Goal: Use online tool/utility: Use online tool/utility

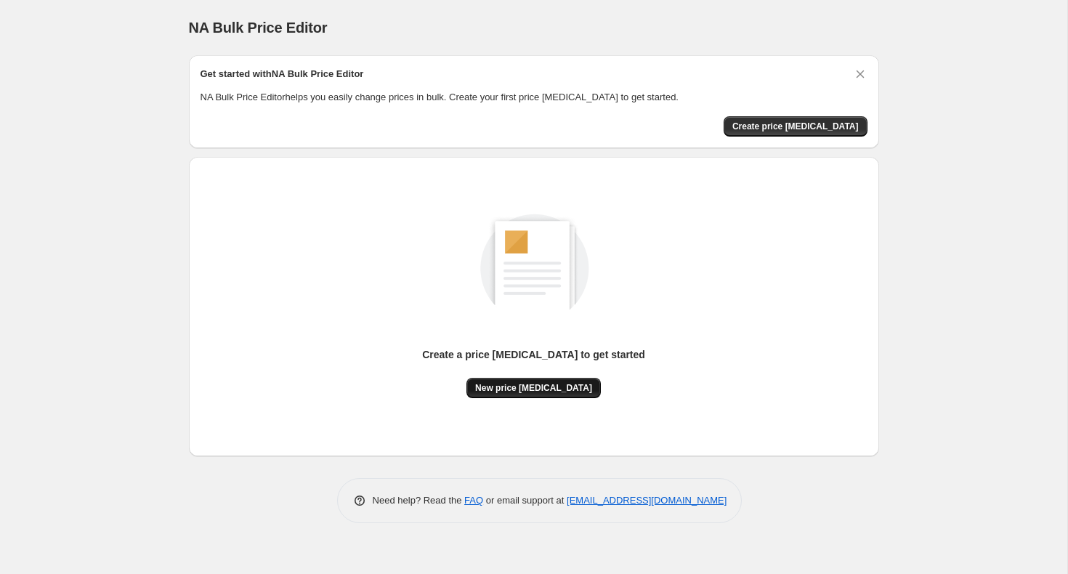
click at [530, 389] on span "New price [MEDICAL_DATA]" at bounding box center [533, 388] width 117 height 12
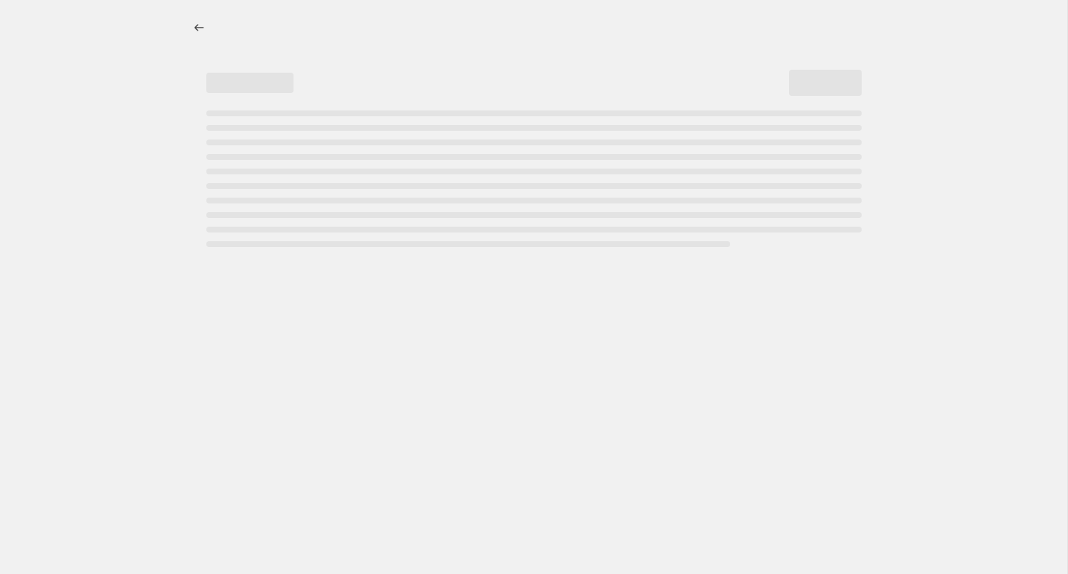
select select "percentage"
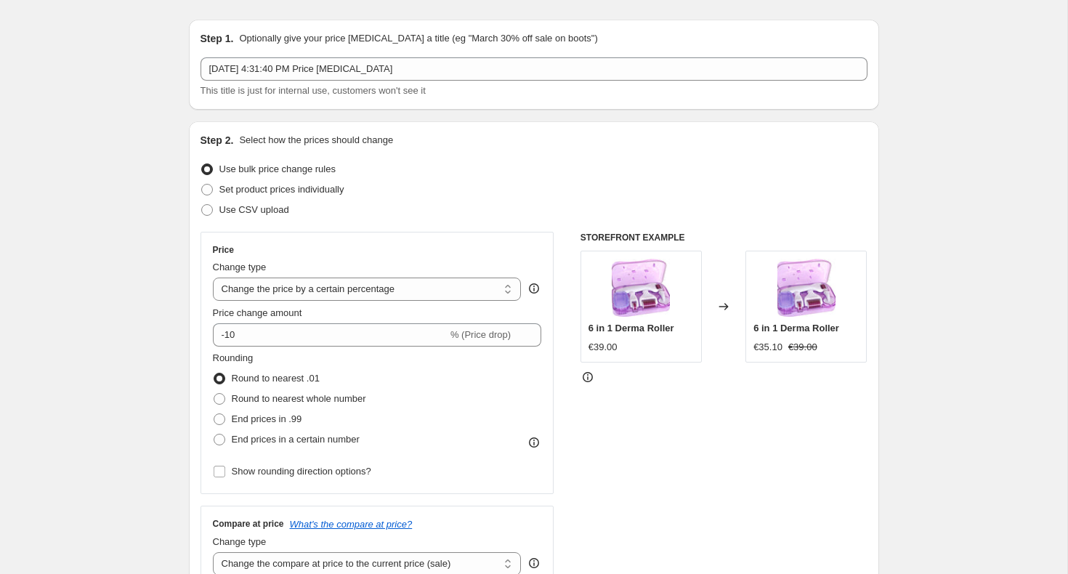
scroll to position [45, 0]
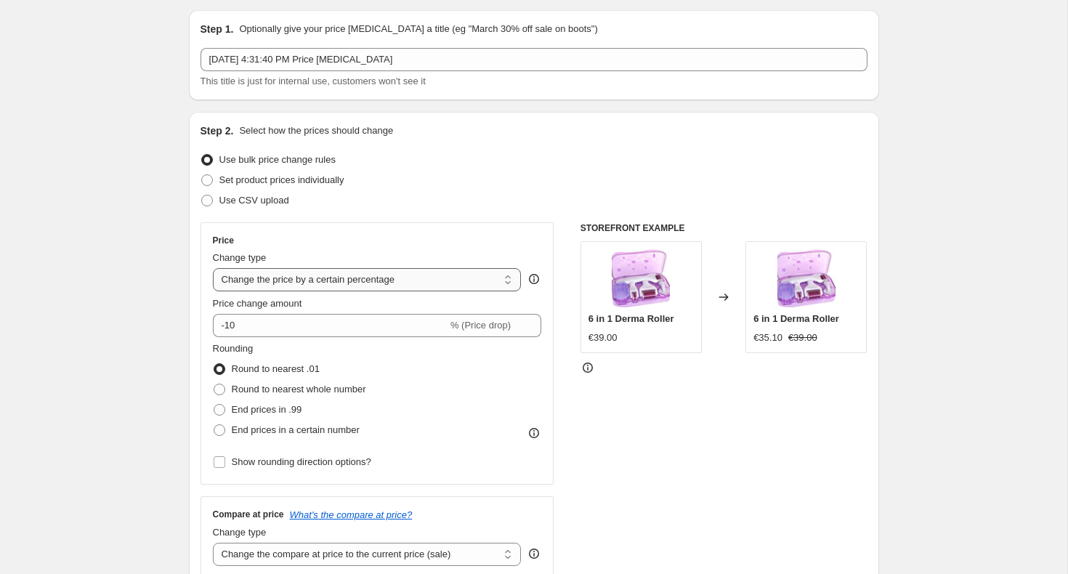
click at [383, 286] on select "Change the price to a certain amount Change the price by a certain amount Chang…" at bounding box center [367, 279] width 309 height 23
click at [224, 414] on span at bounding box center [220, 410] width 12 height 12
click at [214, 405] on input "End prices in .99" at bounding box center [214, 404] width 1 height 1
radio input "true"
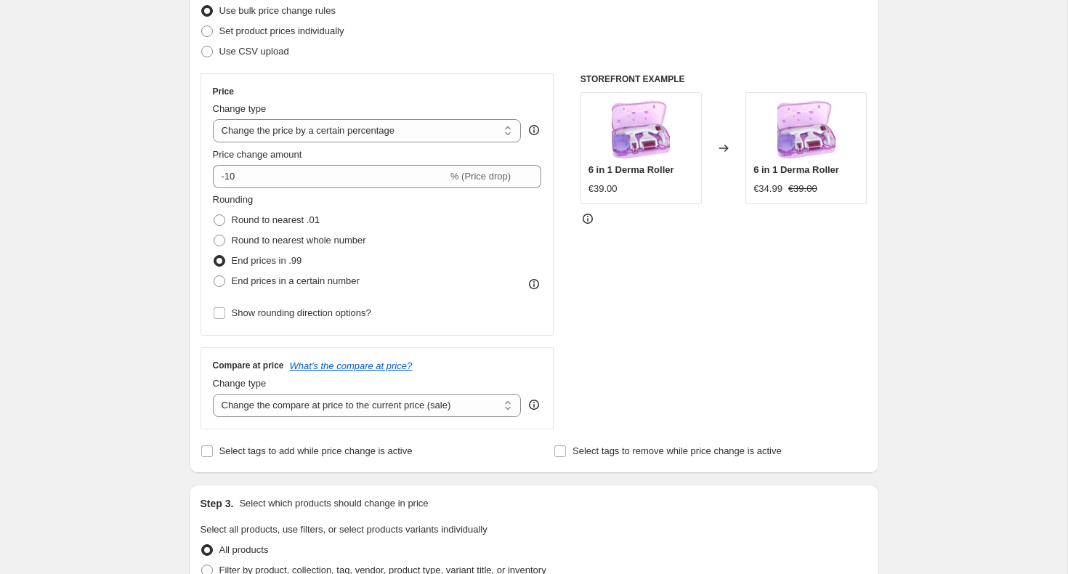
scroll to position [198, 0]
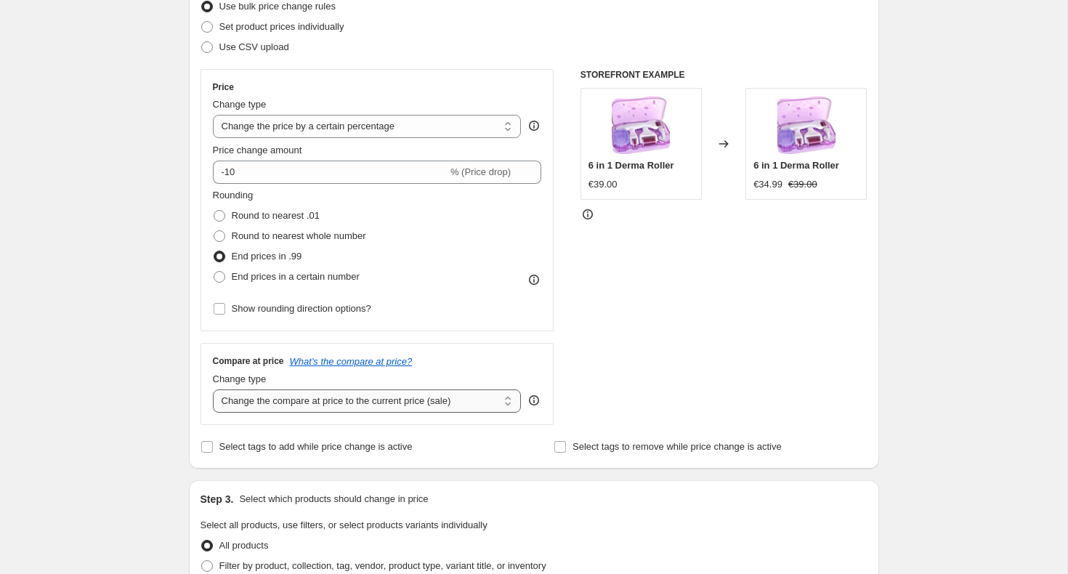
click at [267, 405] on select "Change the compare at price to the current price (sale) Change the compare at p…" at bounding box center [367, 400] width 309 height 23
click at [213, 389] on select "Change the compare at price to the current price (sale) Change the compare at p…" at bounding box center [367, 400] width 309 height 23
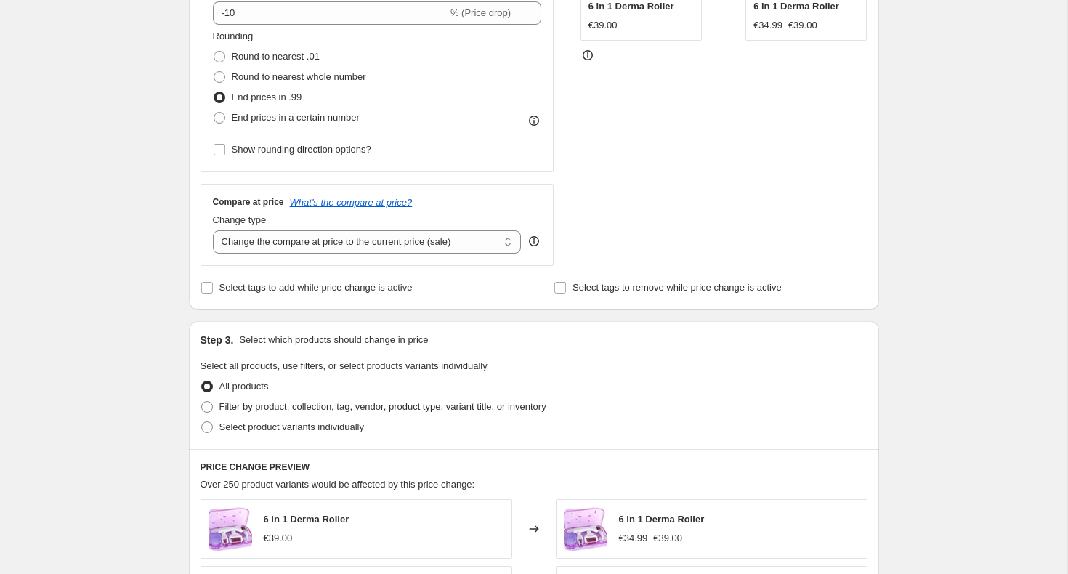
scroll to position [0, 0]
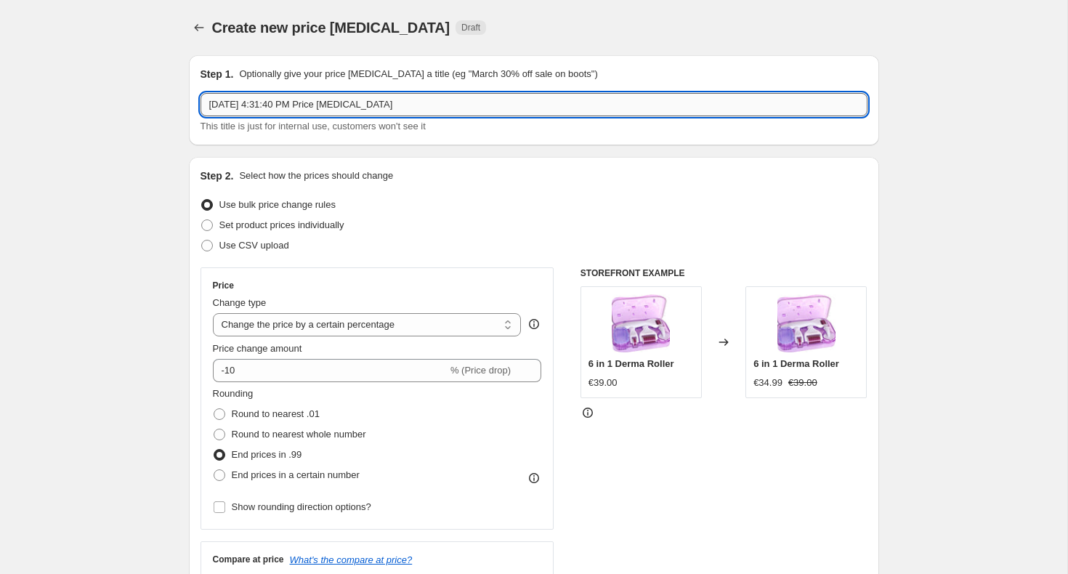
click at [328, 107] on input "[DATE] 4:31:40 PM Price [MEDICAL_DATA]" at bounding box center [534, 104] width 667 height 23
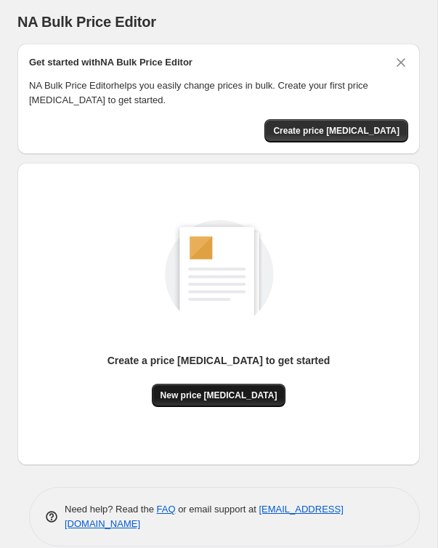
click at [214, 391] on span "New price [MEDICAL_DATA]" at bounding box center [219, 395] width 117 height 12
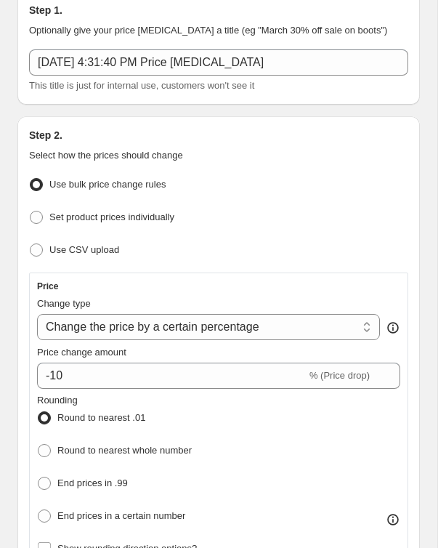
scroll to position [83, 0]
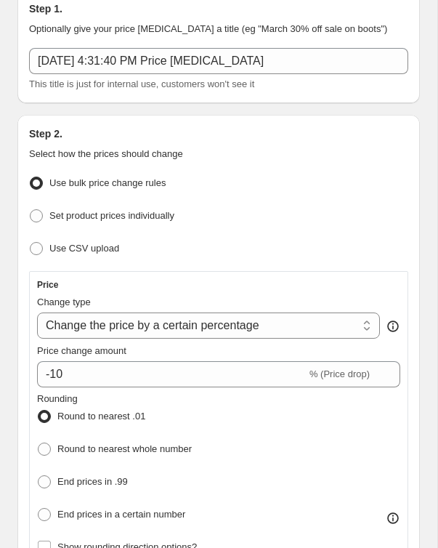
click at [111, 310] on div "Change type Change the price to a certain amount Change the price by a certain …" at bounding box center [208, 317] width 343 height 44
click at [116, 325] on select "Change the price to a certain amount Change the price by a certain amount Chang…" at bounding box center [208, 325] width 343 height 26
select select "to"
click at [37, 312] on select "Change the price to a certain amount Change the price by a certain amount Chang…" at bounding box center [208, 325] width 343 height 26
type input "80.00"
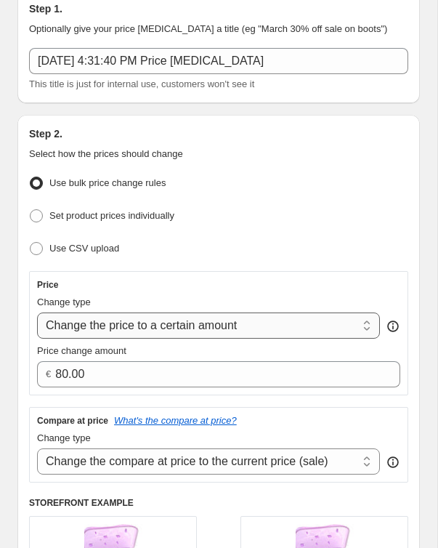
click at [108, 329] on select "Change the price to a certain amount Change the price by a certain amount Chang…" at bounding box center [208, 325] width 343 height 26
click at [37, 312] on select "Change the price to a certain amount Change the price by a certain amount Chang…" at bounding box center [208, 325] width 343 height 26
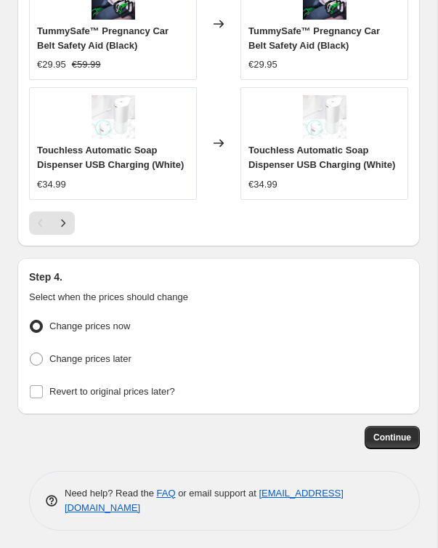
scroll to position [0, 0]
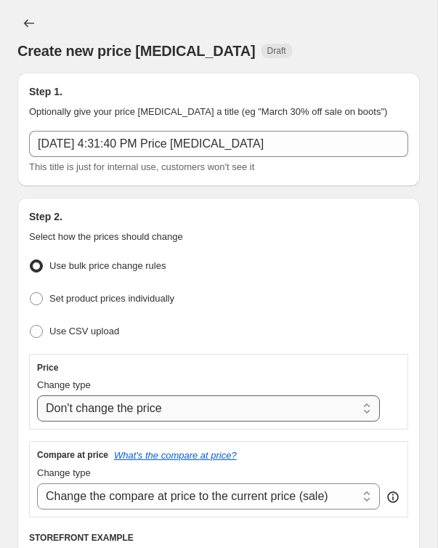
click at [98, 413] on select "Change the price to a certain amount Change the price by a certain amount Chang…" at bounding box center [208, 408] width 343 height 26
click at [37, 395] on select "Change the price to a certain amount Change the price by a certain amount Chang…" at bounding box center [208, 408] width 343 height 26
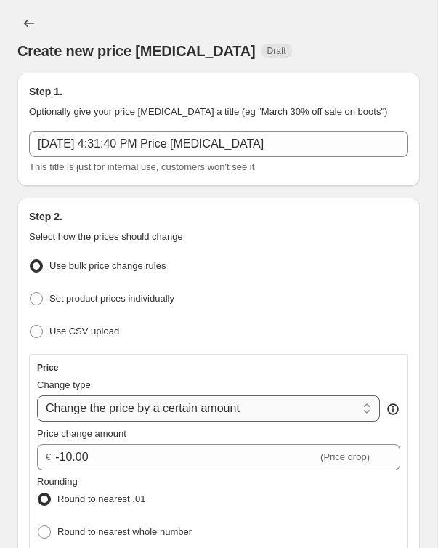
click at [110, 408] on select "Change the price to a certain amount Change the price by a certain amount Chang…" at bounding box center [208, 408] width 343 height 26
select select "to"
click at [37, 395] on select "Change the price to a certain amount Change the price by a certain amount Chang…" at bounding box center [208, 408] width 343 height 26
type input "80.00"
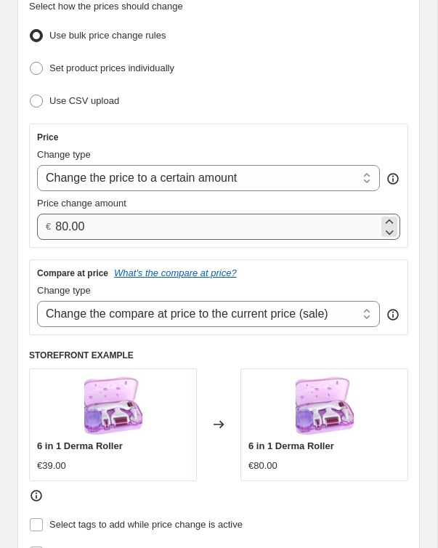
scroll to position [232, 0]
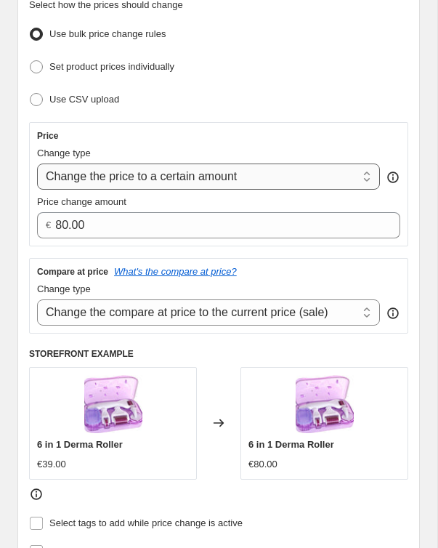
click at [174, 171] on select "Change the price to a certain amount Change the price by a certain amount Chang…" at bounding box center [208, 177] width 343 height 26
select select "by"
click at [37, 164] on select "Change the price to a certain amount Change the price by a certain amount Chang…" at bounding box center [208, 177] width 343 height 26
type input "-10.00"
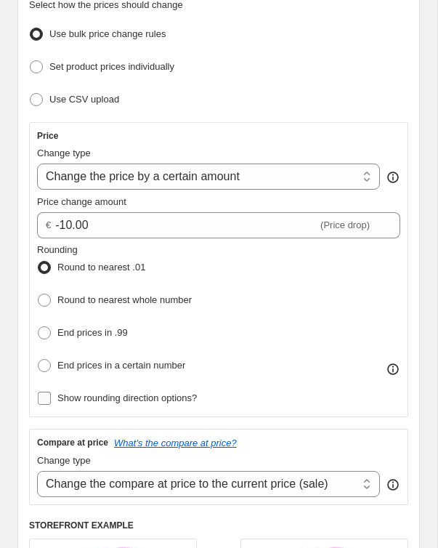
click at [61, 393] on span "Show rounding direction options?" at bounding box center [127, 397] width 140 height 11
click at [51, 393] on input "Show rounding direction options?" at bounding box center [44, 398] width 13 height 13
checkbox input "true"
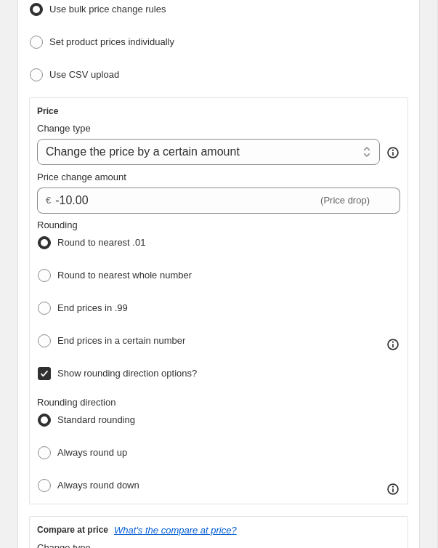
scroll to position [262, 0]
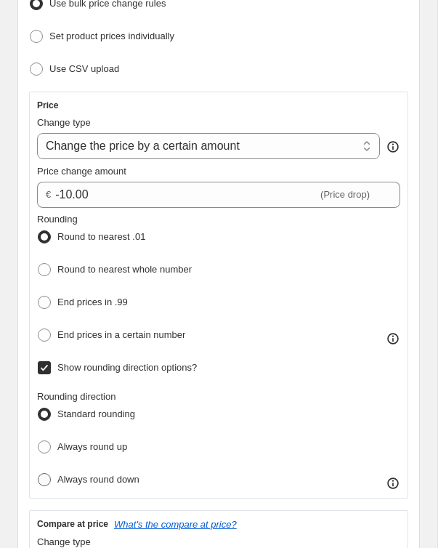
click at [51, 480] on span at bounding box center [44, 479] width 15 height 15
click at [39, 474] on input "Always round down" at bounding box center [38, 473] width 1 height 1
radio input "true"
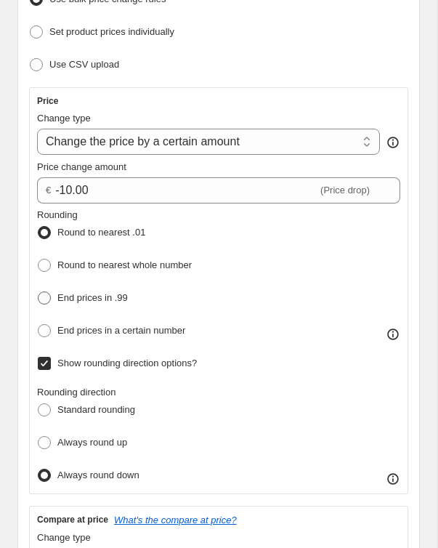
click at [70, 302] on span "End prices in .99" at bounding box center [92, 298] width 70 height 15
click at [39, 292] on input "End prices in .99" at bounding box center [38, 291] width 1 height 1
radio input "true"
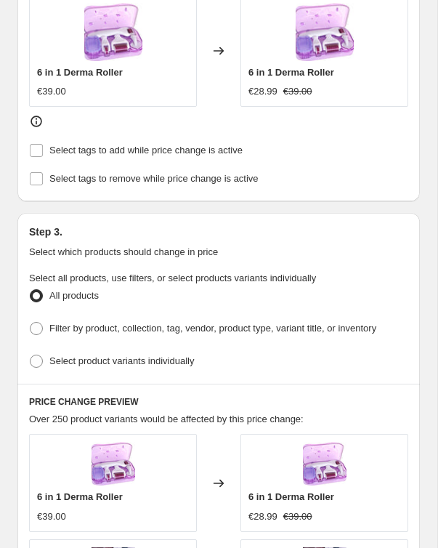
scroll to position [895, 0]
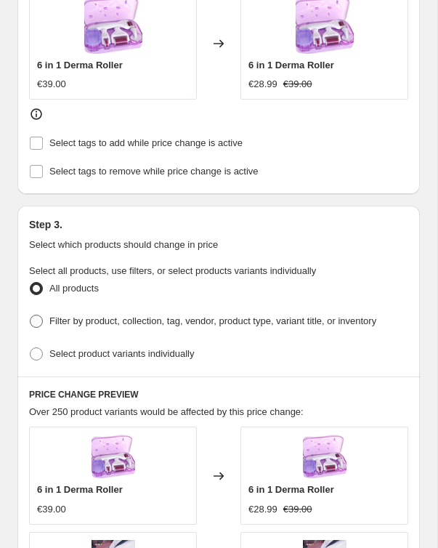
click at [139, 315] on span "Filter by product, collection, tag, vendor, product type, variant title, or inv…" at bounding box center [212, 320] width 327 height 11
click at [31, 315] on input "Filter by product, collection, tag, vendor, product type, variant title, or inv…" at bounding box center [30, 315] width 1 height 1
radio input "true"
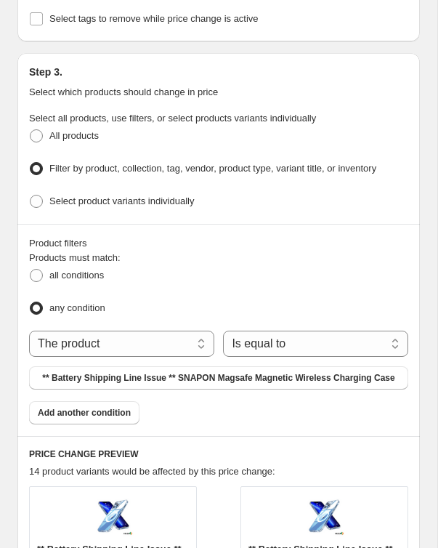
scroll to position [1105, 0]
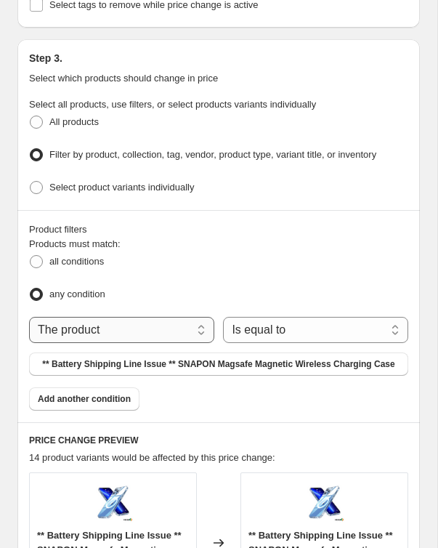
click at [147, 329] on select "The product The product's collection The product's tag The product's vendor The…" at bounding box center [121, 330] width 185 height 26
click at [161, 331] on select "The product The product's collection The product's tag The product's vendor The…" at bounding box center [121, 330] width 185 height 26
select select "vendor"
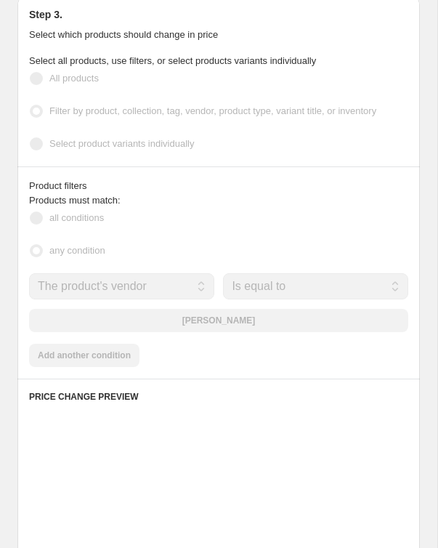
click at [274, 323] on div "[PERSON_NAME]" at bounding box center [218, 320] width 379 height 23
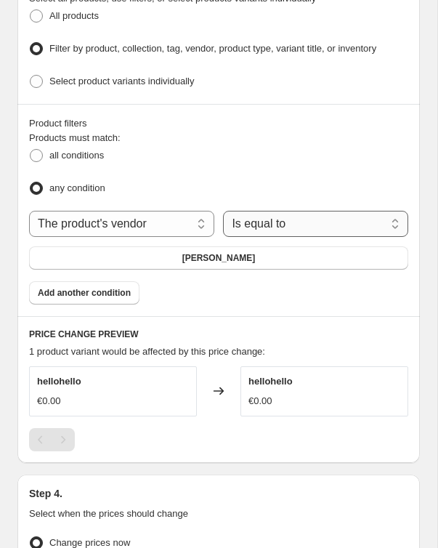
click at [269, 227] on select "Is equal to Is not equal to" at bounding box center [315, 224] width 185 height 26
click at [223, 211] on select "Is equal to Is not equal to" at bounding box center [315, 224] width 185 height 26
click at [217, 258] on button "[PERSON_NAME]" at bounding box center [218, 257] width 379 height 23
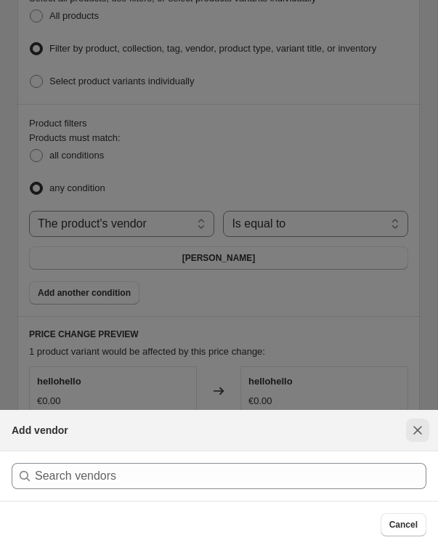
click at [411, 424] on icon "Close" at bounding box center [418, 430] width 15 height 15
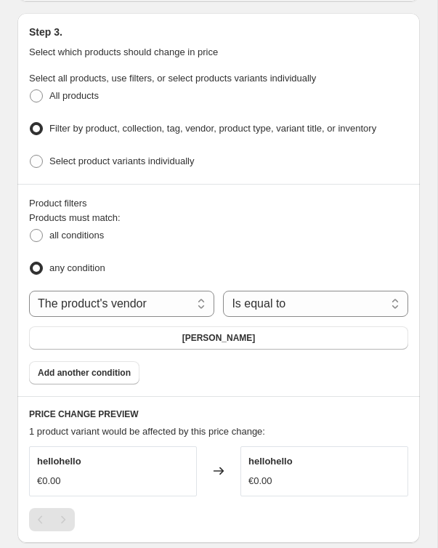
scroll to position [1011, 0]
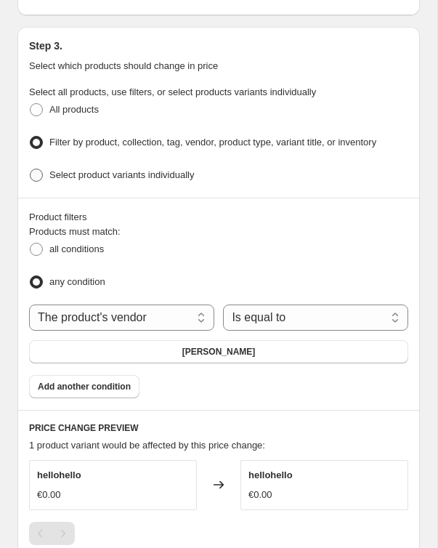
click at [55, 169] on span "Select product variants individually" at bounding box center [121, 174] width 145 height 11
click at [31, 169] on input "Select product variants individually" at bounding box center [30, 169] width 1 height 1
radio input "true"
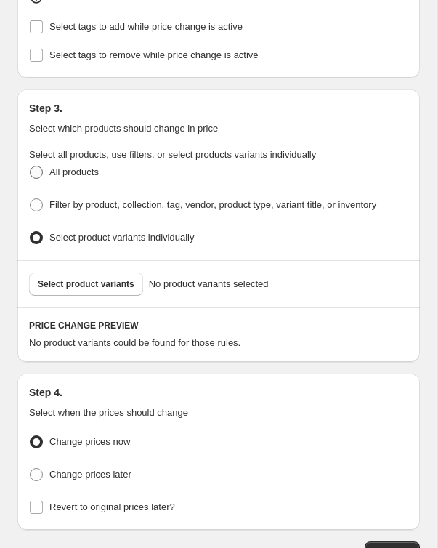
click at [43, 166] on span at bounding box center [36, 172] width 15 height 15
click at [31, 166] on input "All products" at bounding box center [30, 166] width 1 height 1
radio input "true"
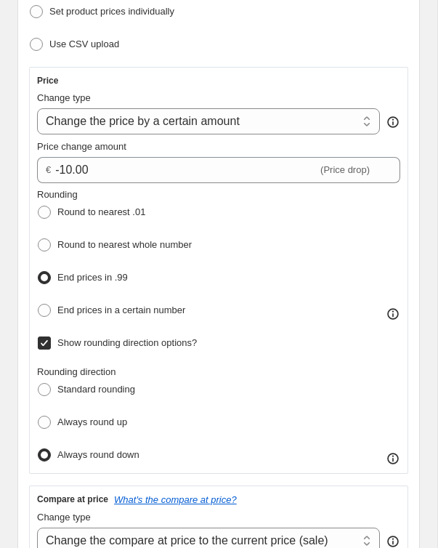
scroll to position [273, 0]
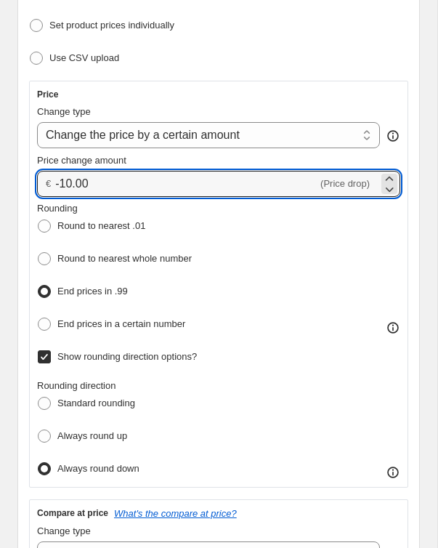
drag, startPoint x: 98, startPoint y: 182, endPoint x: 28, endPoint y: 182, distance: 70.5
click at [28, 182] on div "Step 2. Select how the prices should change Use bulk price change rules Set pro…" at bounding box center [218, 369] width 403 height 891
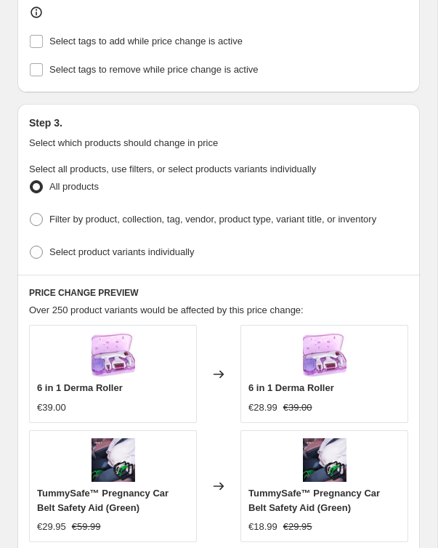
scroll to position [493, 0]
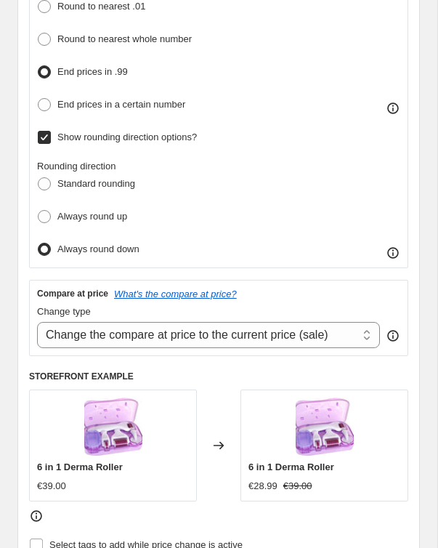
type input "0.95"
click at [217, 520] on div "Step 2. Select how the prices should change Use bulk price change rules Set pro…" at bounding box center [218, 151] width 379 height 868
click at [47, 69] on span at bounding box center [44, 71] width 13 height 13
click at [39, 66] on input "End prices in .99" at bounding box center [38, 65] width 1 height 1
click at [48, 102] on span at bounding box center [44, 104] width 13 height 13
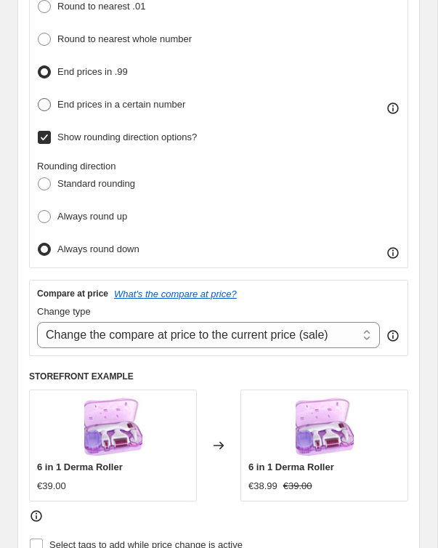
click at [39, 99] on input "End prices in a certain number" at bounding box center [38, 98] width 1 height 1
radio input "true"
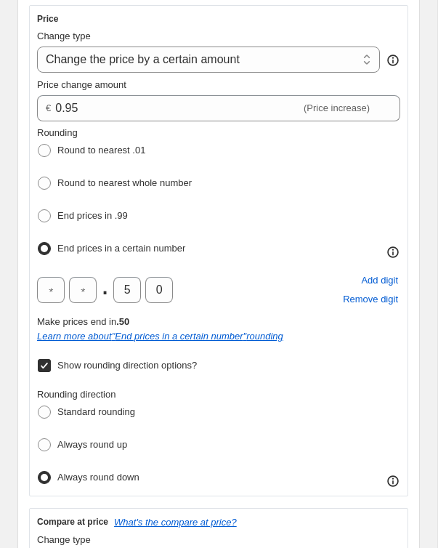
scroll to position [347, 0]
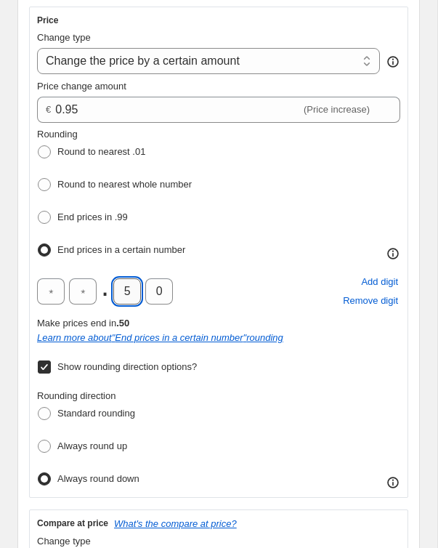
click at [132, 293] on input "5" at bounding box center [127, 291] width 28 height 26
type input "9"
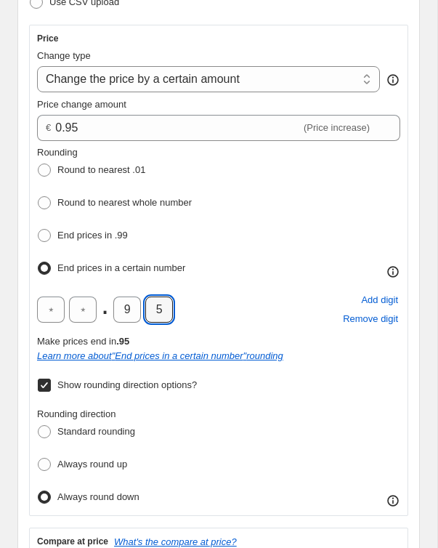
scroll to position [326, 0]
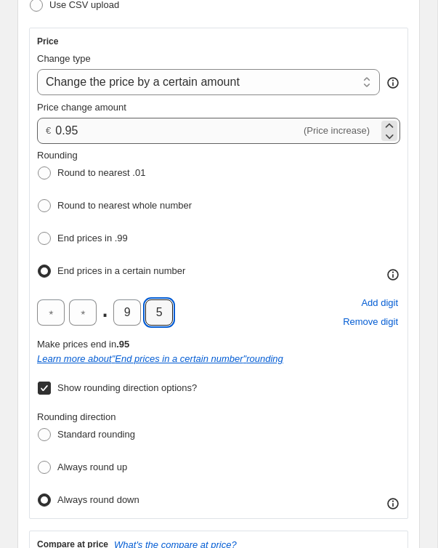
type input "5"
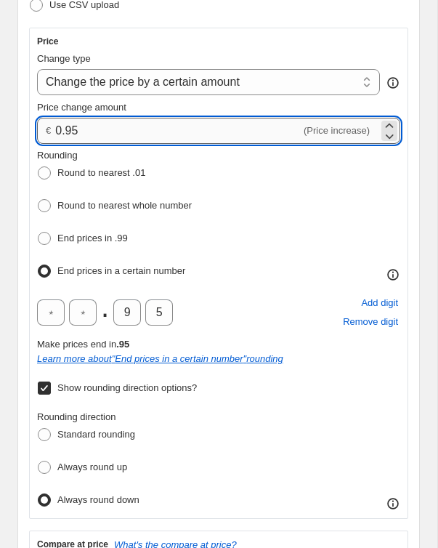
click at [110, 129] on input "0.95" at bounding box center [178, 131] width 246 height 26
drag, startPoint x: 110, startPoint y: 129, endPoint x: 33, endPoint y: 129, distance: 77.0
click at [33, 129] on div "Price Change type Change the price to a certain amount Change the price by a ce…" at bounding box center [218, 273] width 379 height 491
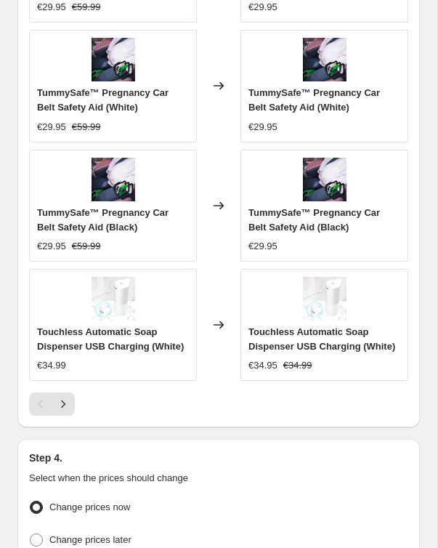
scroll to position [1779, 0]
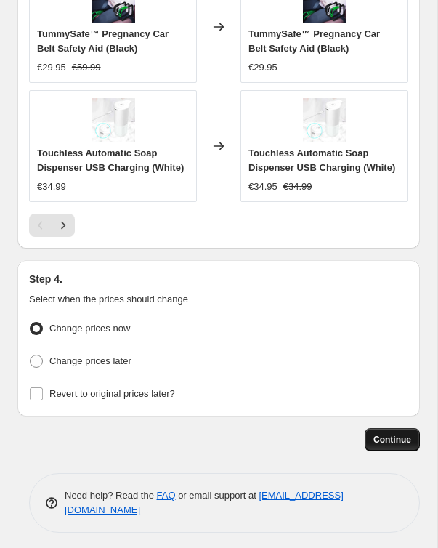
type input "0.00"
click at [383, 434] on span "Continue" at bounding box center [393, 440] width 38 height 12
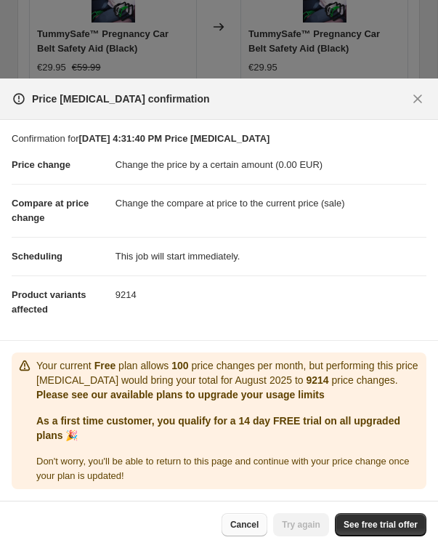
click at [240, 533] on button "Cancel" at bounding box center [245, 524] width 46 height 23
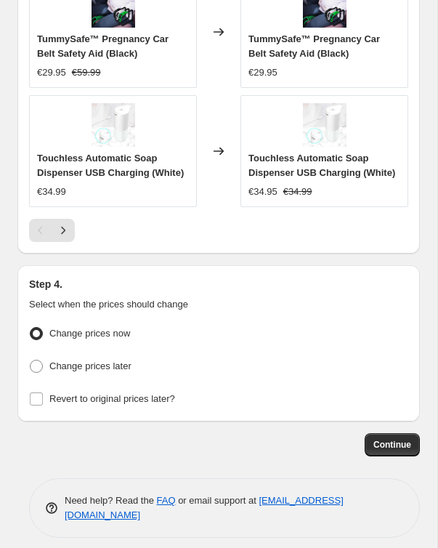
scroll to position [1773, 0]
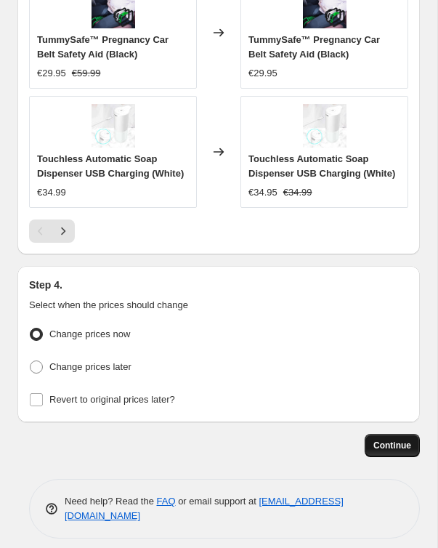
click at [383, 434] on button "Continue" at bounding box center [392, 445] width 55 height 23
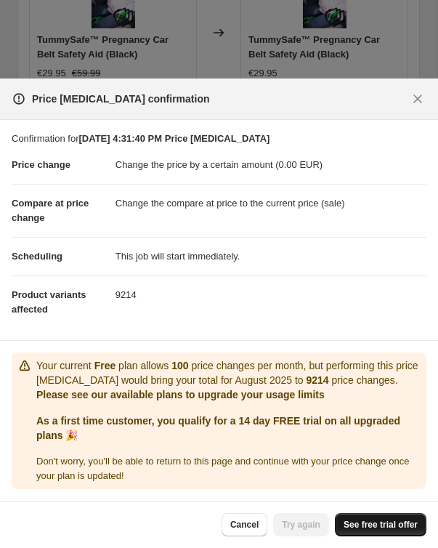
click at [379, 528] on span "See free trial offer" at bounding box center [381, 525] width 74 height 12
click at [416, 92] on icon "Close" at bounding box center [418, 99] width 15 height 15
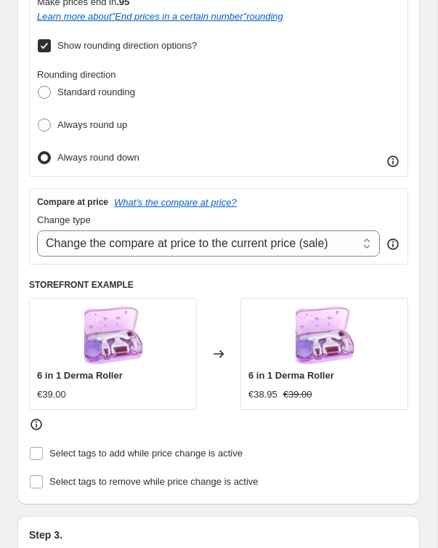
scroll to position [653, 0]
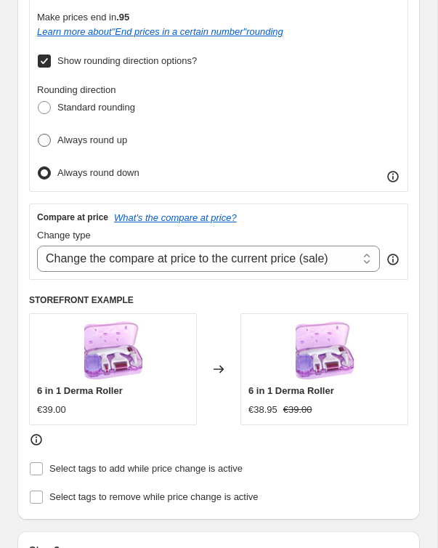
click at [82, 136] on span "Always round up" at bounding box center [92, 139] width 70 height 11
click at [39, 134] on input "Always round up" at bounding box center [38, 134] width 1 height 1
radio input "true"
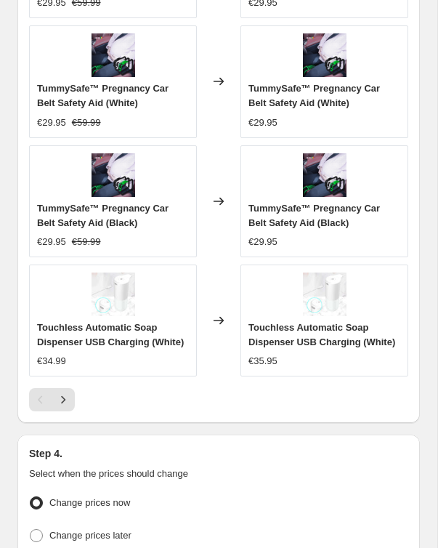
scroll to position [1610, 0]
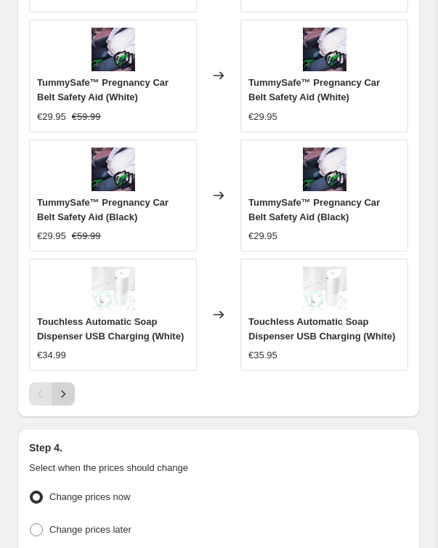
click at [53, 389] on button "Next" at bounding box center [63, 393] width 23 height 23
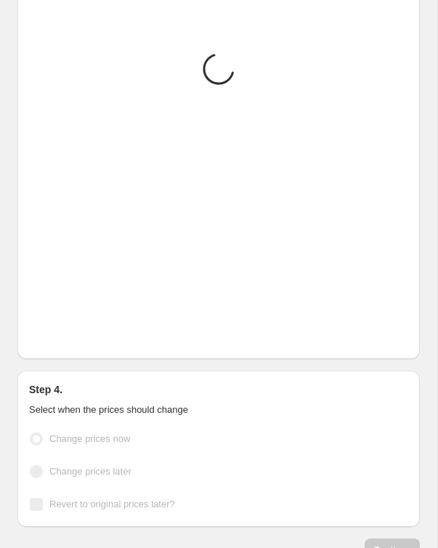
scroll to position [1625, 0]
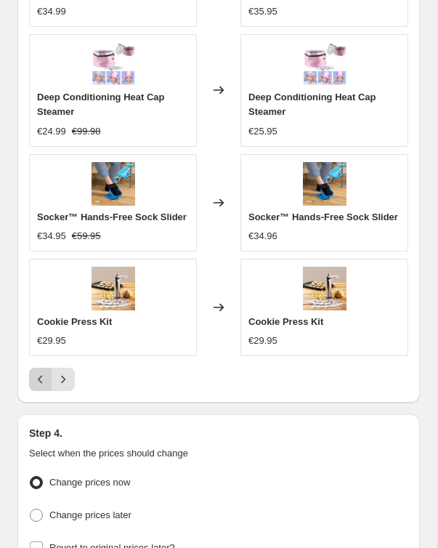
click at [32, 379] on button "Previous" at bounding box center [40, 379] width 23 height 23
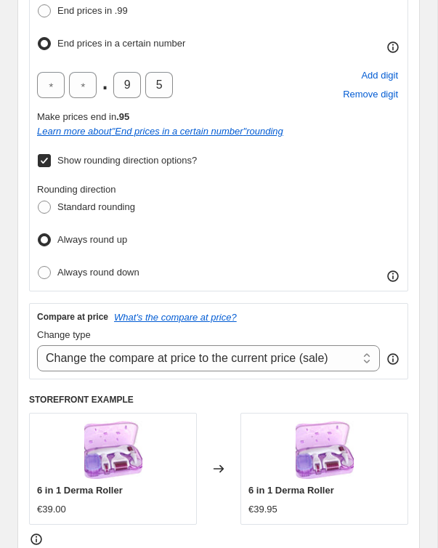
scroll to position [892, 0]
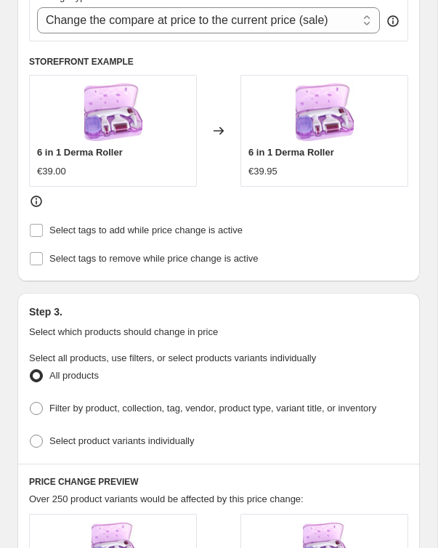
click at [119, 130] on img at bounding box center [113, 112] width 58 height 58
click at [75, 233] on span "Select tags to add while price change is active" at bounding box center [145, 230] width 193 height 15
click at [43, 233] on input "Select tags to add while price change is active" at bounding box center [36, 230] width 13 height 13
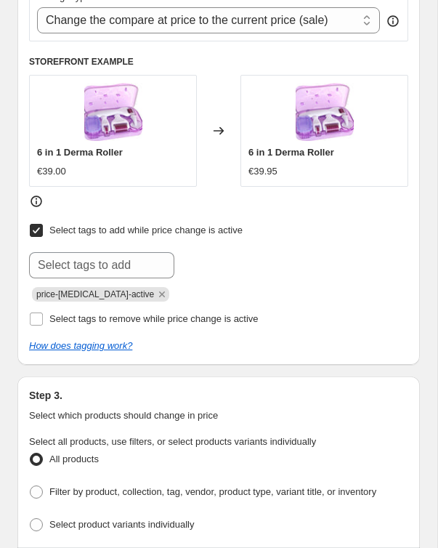
click at [66, 228] on span "Select tags to add while price change is active" at bounding box center [145, 230] width 193 height 11
click at [43, 228] on input "Select tags to add while price change is active" at bounding box center [36, 230] width 13 height 13
checkbox input "false"
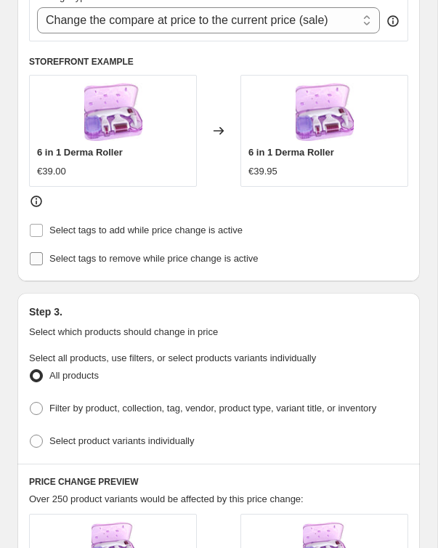
click at [53, 254] on span "Select tags to remove while price change is active" at bounding box center [153, 258] width 209 height 11
click at [43, 254] on input "Select tags to remove while price change is active" at bounding box center [36, 258] width 13 height 13
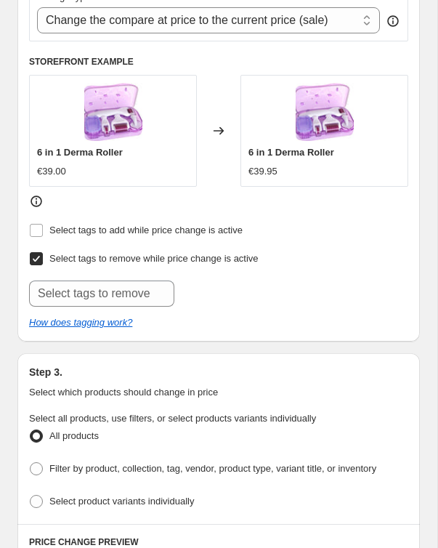
click at [53, 254] on span "Select tags to remove while price change is active" at bounding box center [153, 258] width 209 height 11
click at [43, 254] on input "Select tags to remove while price change is active" at bounding box center [36, 258] width 13 height 13
checkbox input "false"
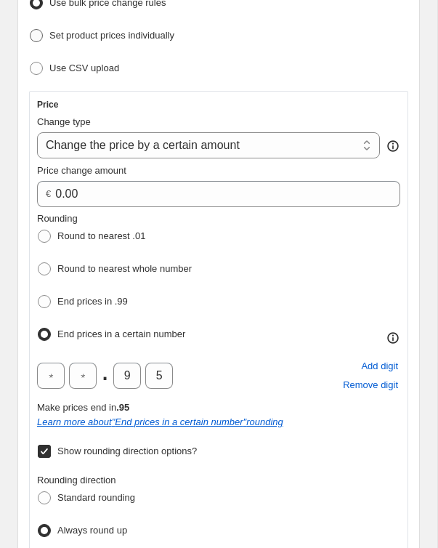
scroll to position [0, 0]
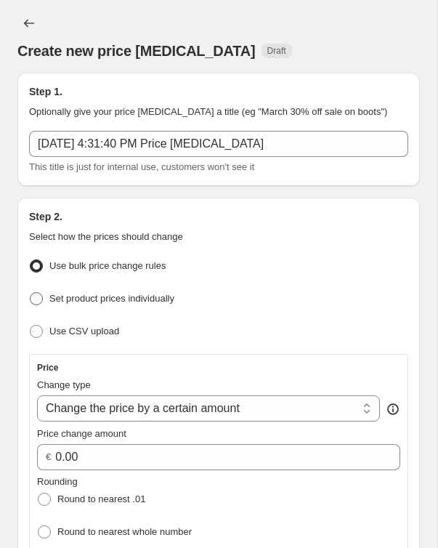
click at [144, 296] on span "Set product prices individually" at bounding box center [111, 298] width 125 height 11
click at [31, 293] on input "Set product prices individually" at bounding box center [30, 292] width 1 height 1
radio input "true"
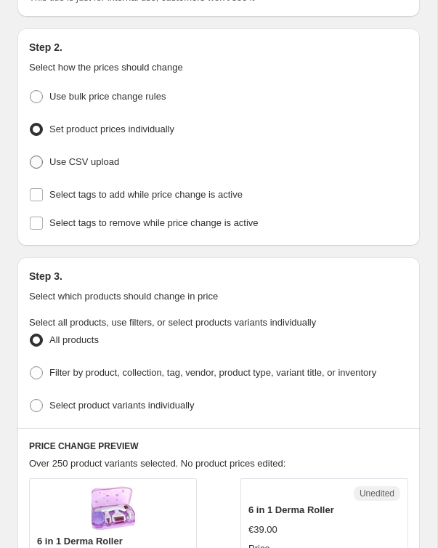
scroll to position [171, 0]
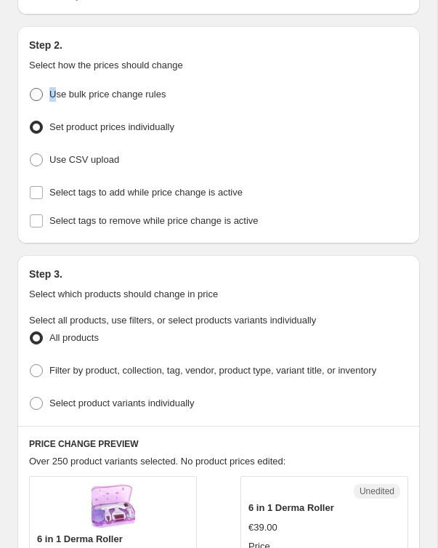
click at [55, 87] on span "Use bulk price change rules" at bounding box center [107, 94] width 116 height 15
click at [36, 98] on span at bounding box center [36, 94] width 13 height 13
click at [31, 89] on input "Use bulk price change rules" at bounding box center [30, 88] width 1 height 1
radio input "true"
select select "by"
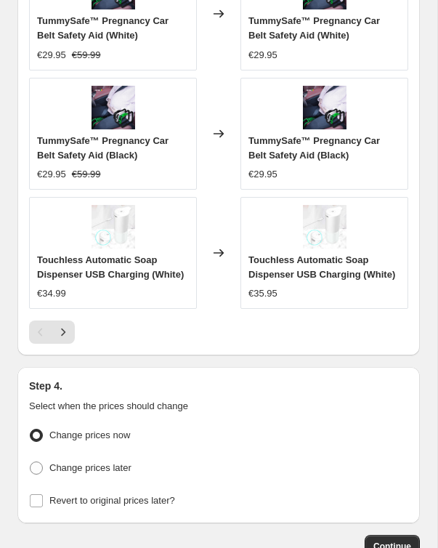
scroll to position [1668, 0]
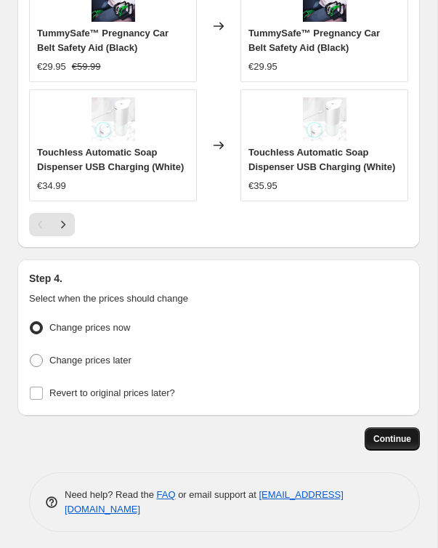
click at [392, 438] on span "Continue" at bounding box center [393, 439] width 38 height 12
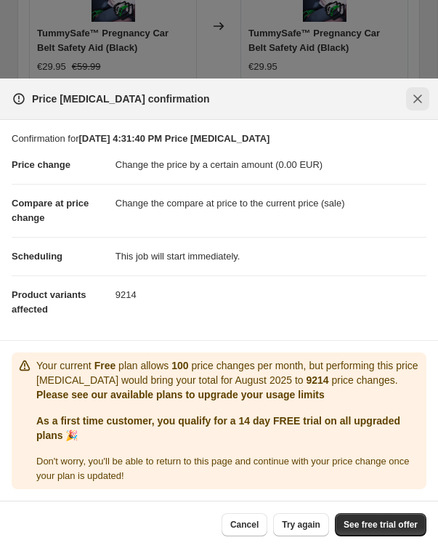
click at [411, 94] on button "Close" at bounding box center [417, 98] width 23 height 23
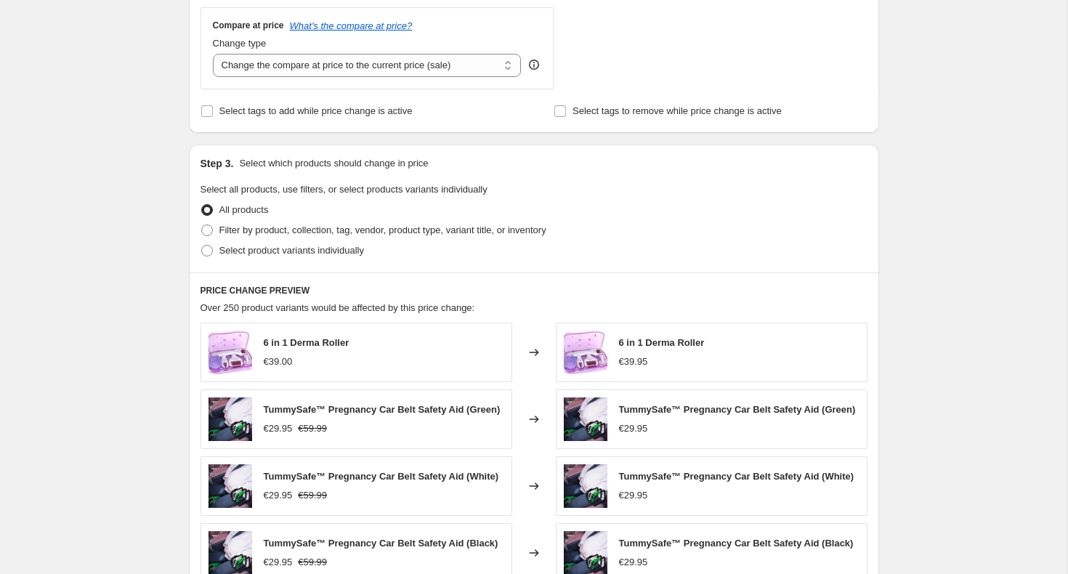
scroll to position [0, 0]
